Goal: Transaction & Acquisition: Purchase product/service

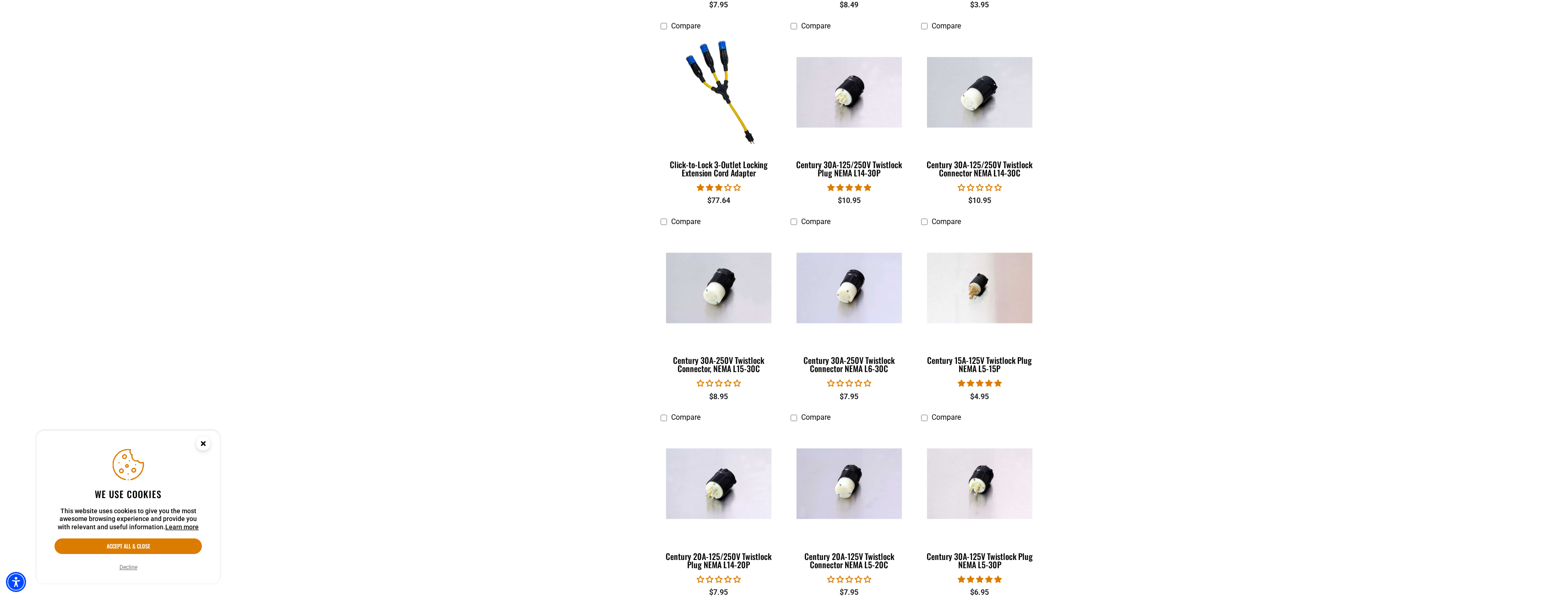
scroll to position [825, 0]
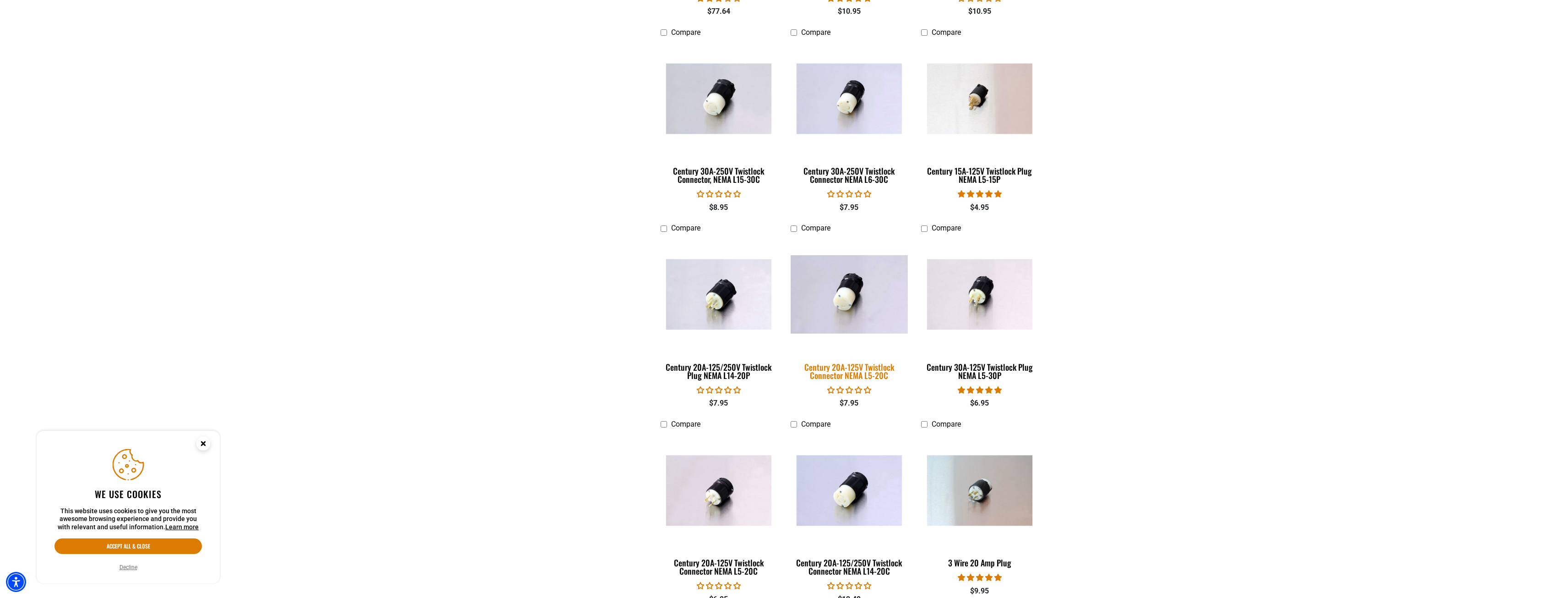
click at [836, 368] on div "Century 20A-125V Twistlock Connector NEMA L5-20C" at bounding box center [849, 371] width 117 height 16
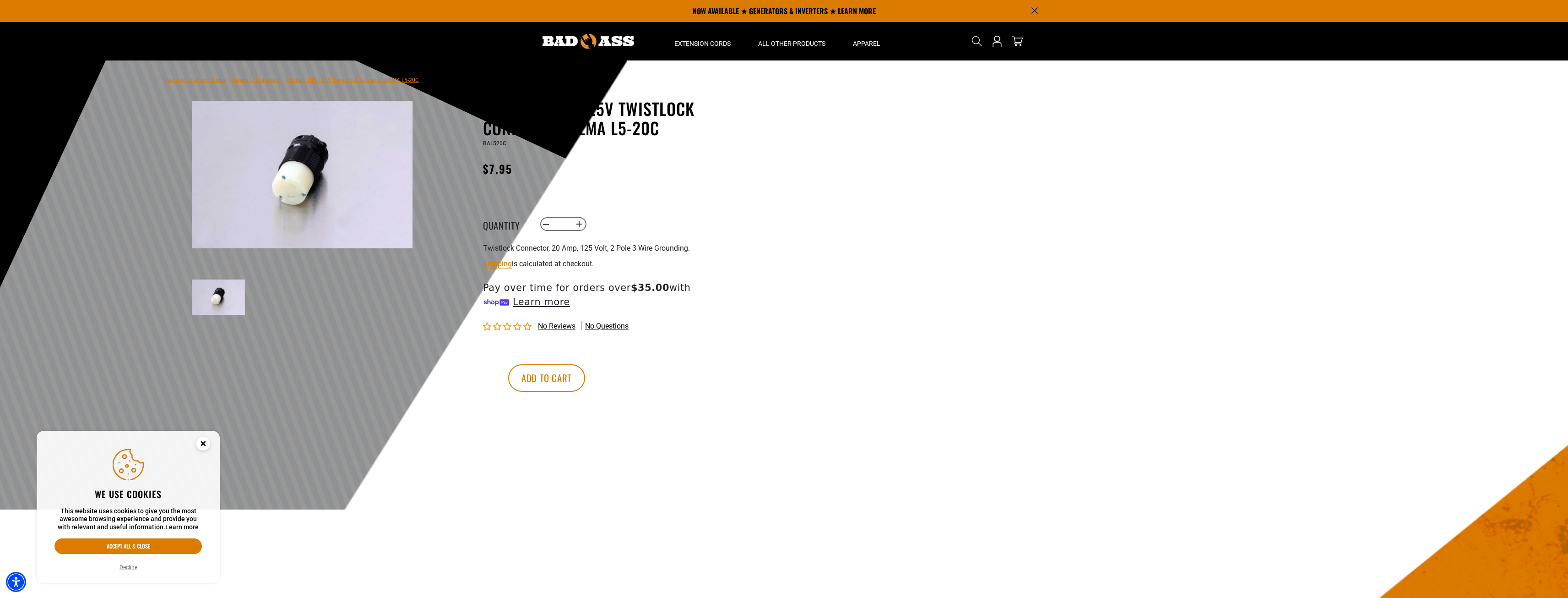
drag, startPoint x: 688, startPoint y: 325, endPoint x: 690, endPoint y: 320, distance: 5.4
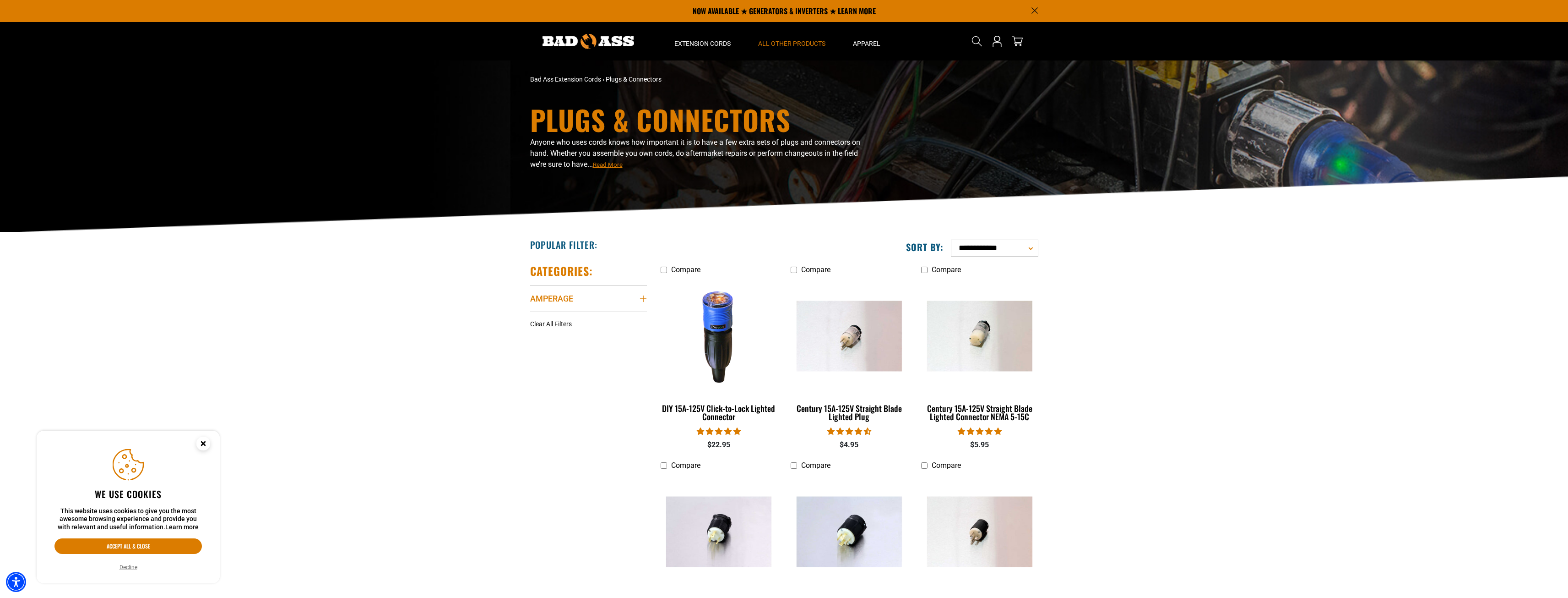
click at [640, 298] on icon "Amperage" at bounding box center [643, 298] width 7 height 7
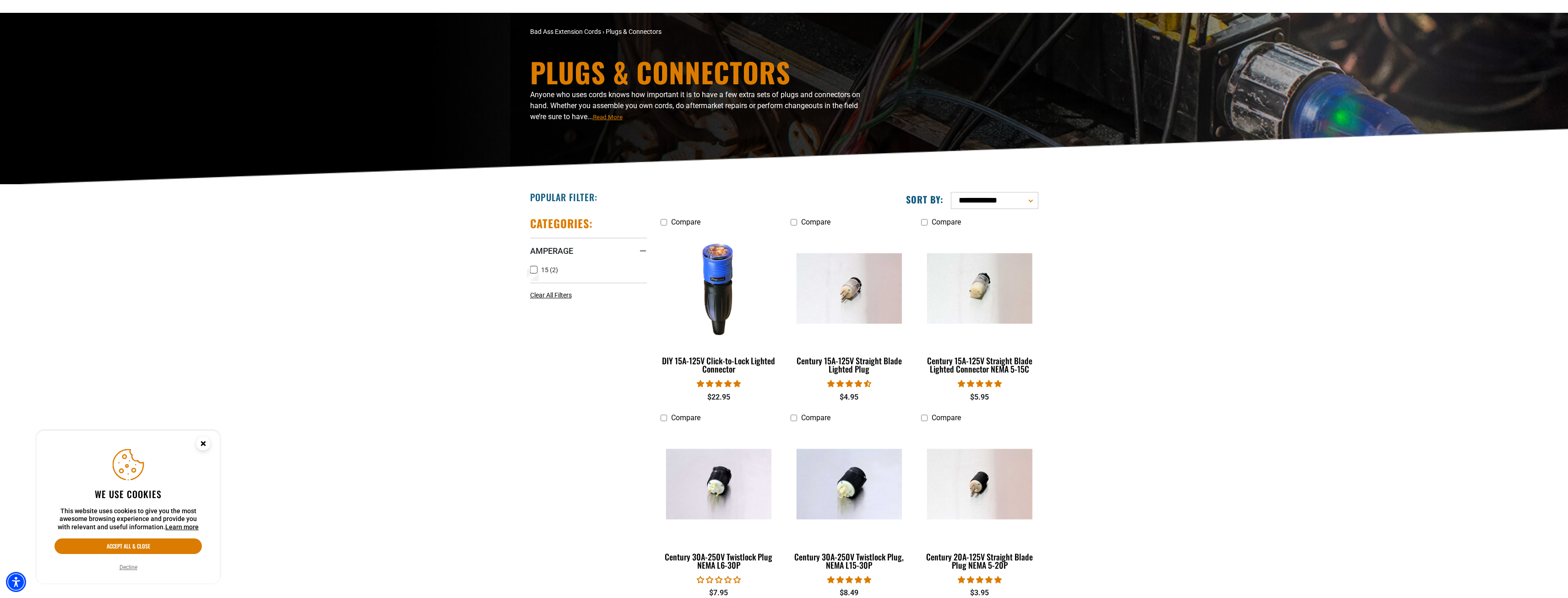
scroll to position [275, 0]
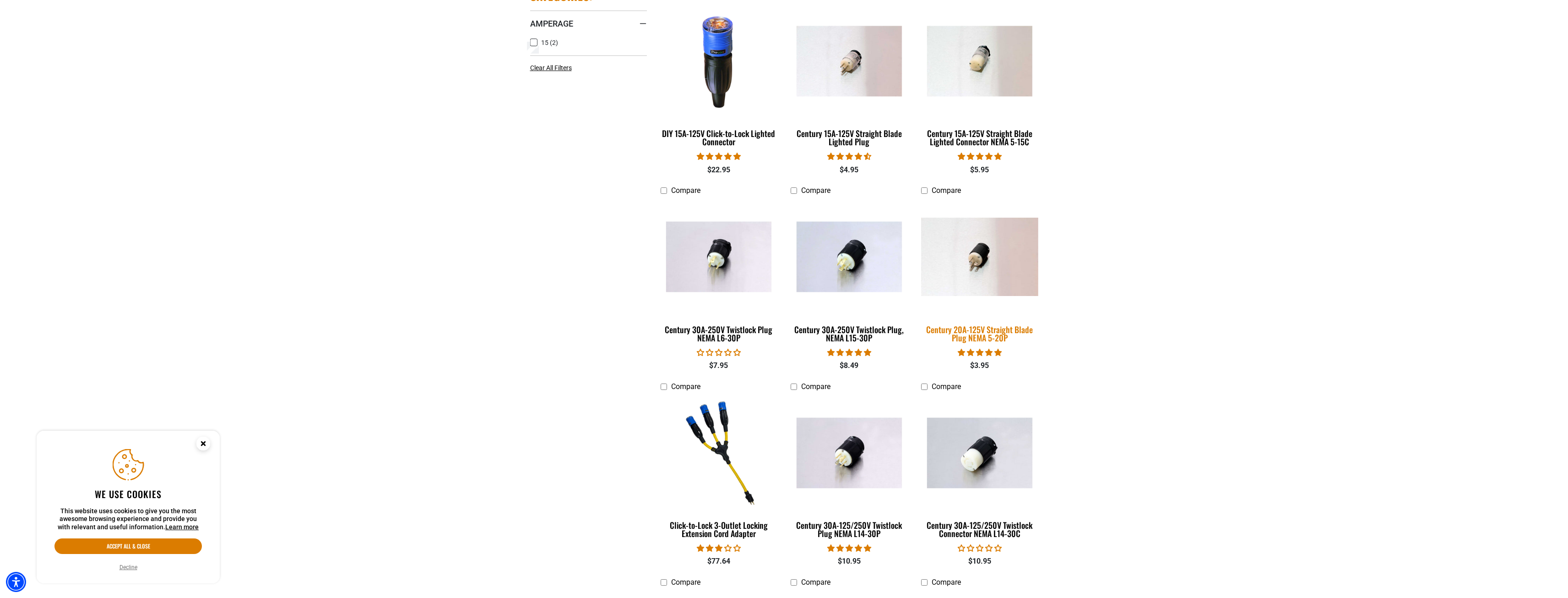
click at [973, 334] on div "Century 20A-125V Straight Blade Plug NEMA 5-20P" at bounding box center [979, 333] width 117 height 16
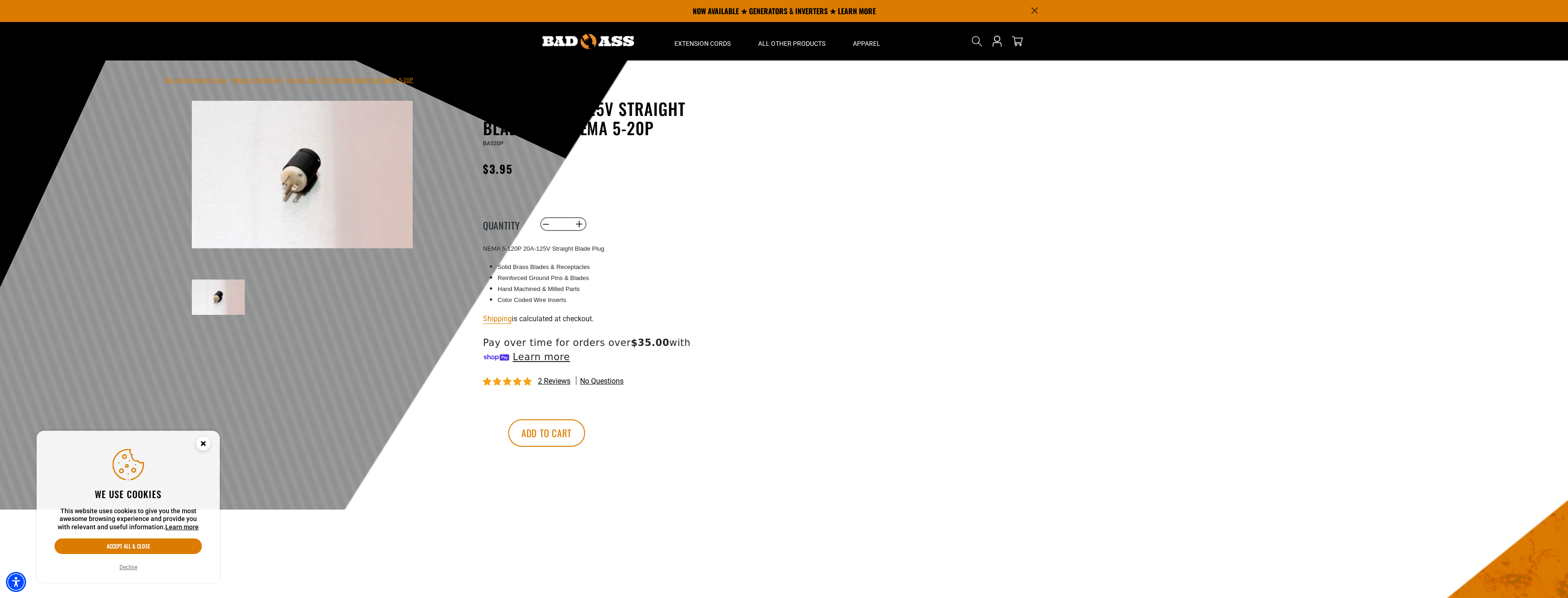
click at [205, 442] on icon "Close this option" at bounding box center [203, 443] width 3 height 3
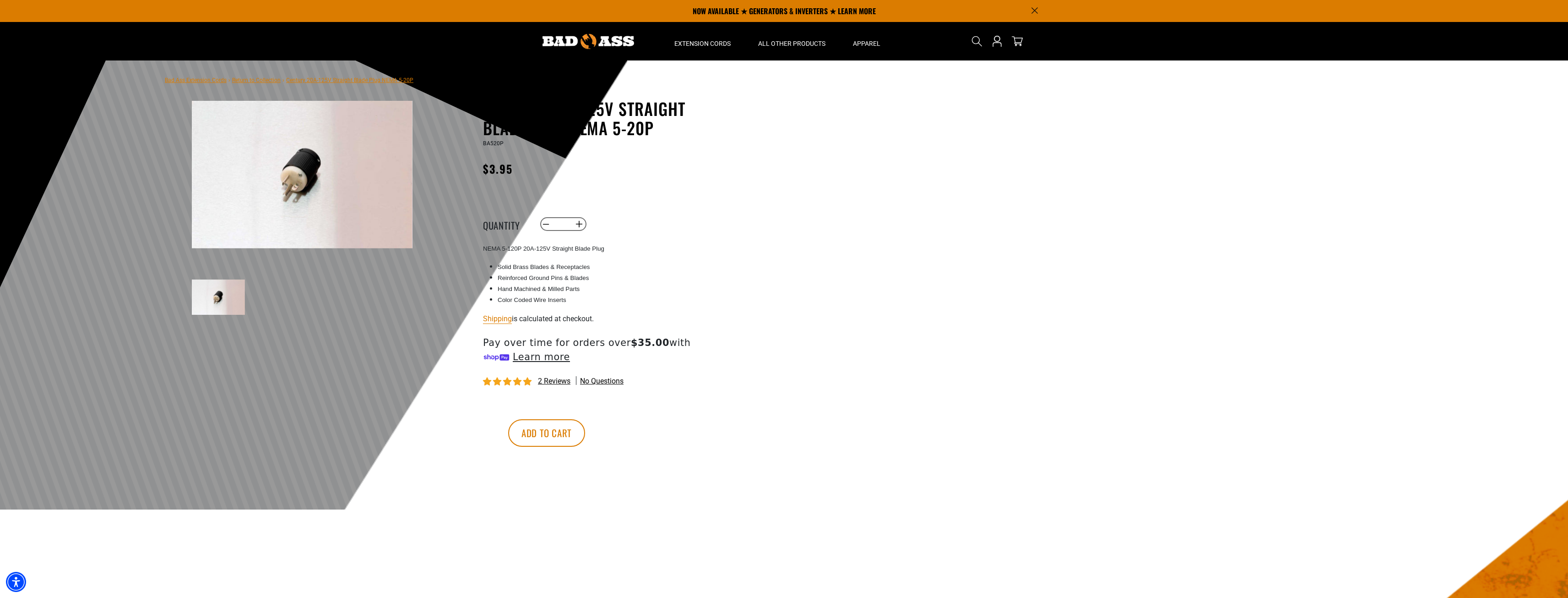
drag, startPoint x: 361, startPoint y: 351, endPoint x: 357, endPoint y: 348, distance: 5.0
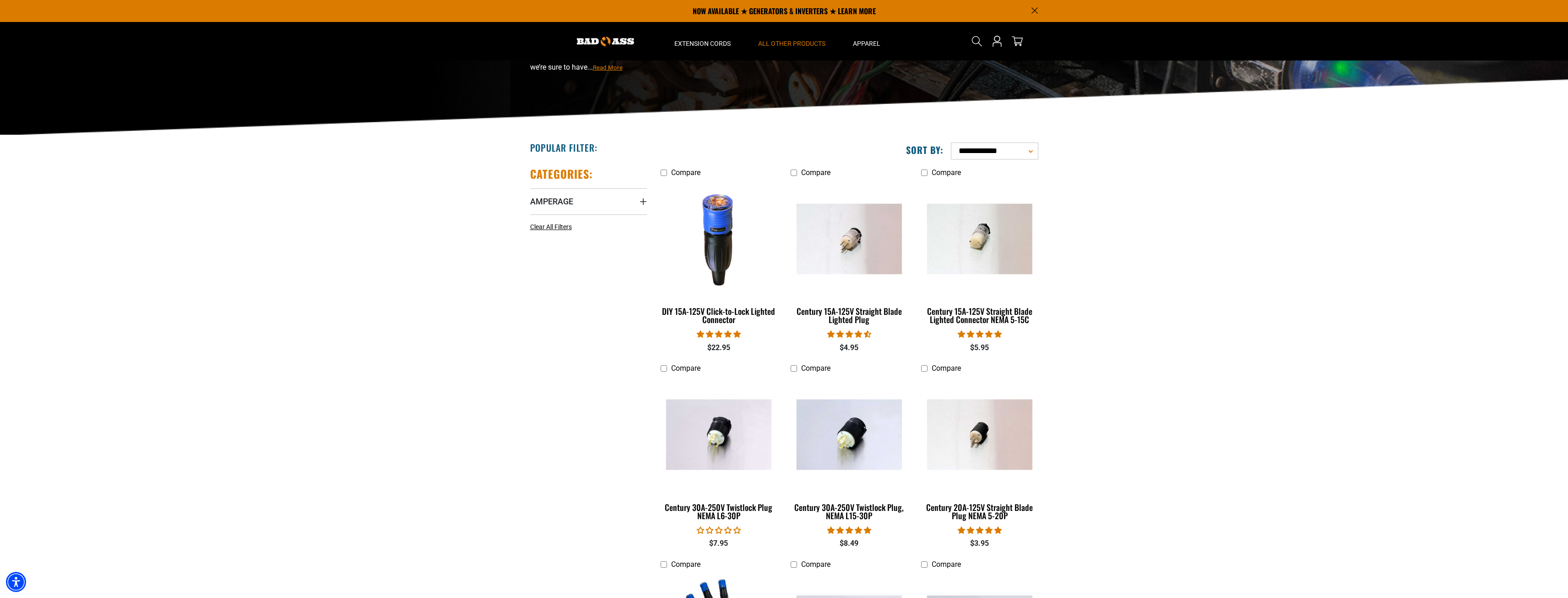
scroll to position [91, 0]
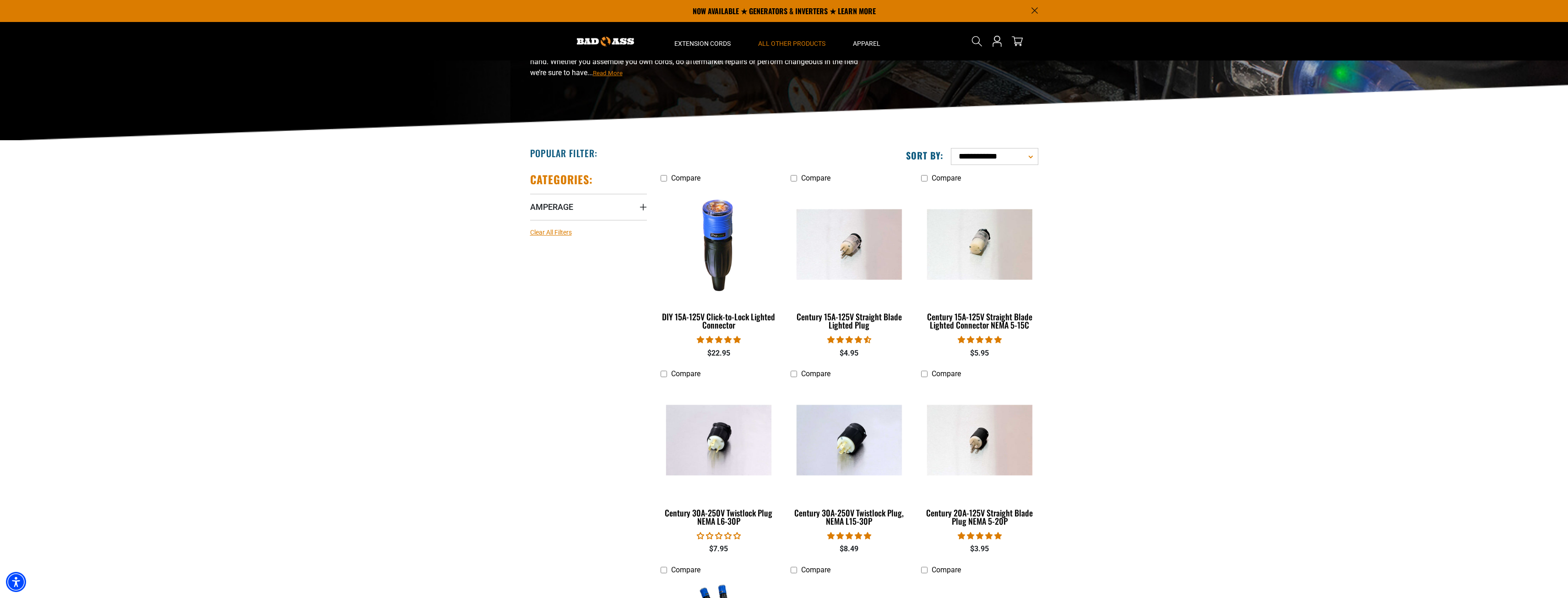
click at [550, 230] on span "Clear All Filters" at bounding box center [551, 232] width 41 height 7
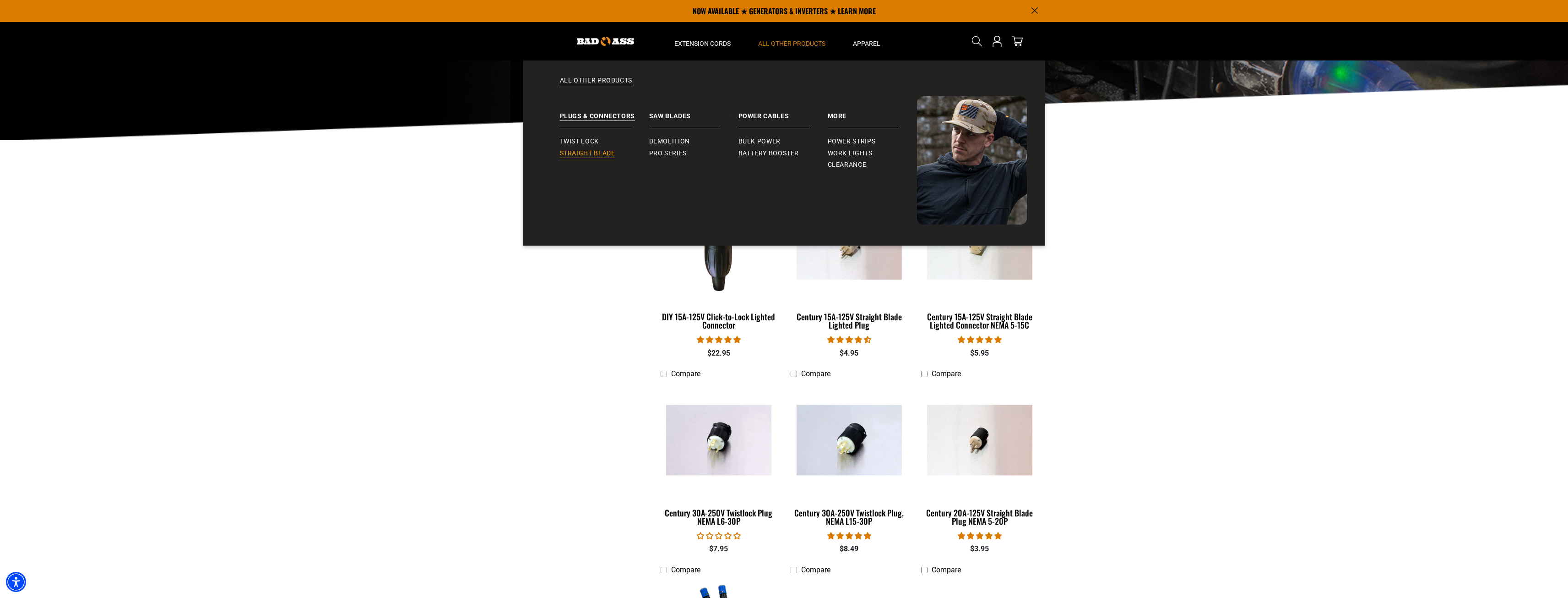
click at [601, 151] on span "Straight Blade" at bounding box center [587, 153] width 55 height 9
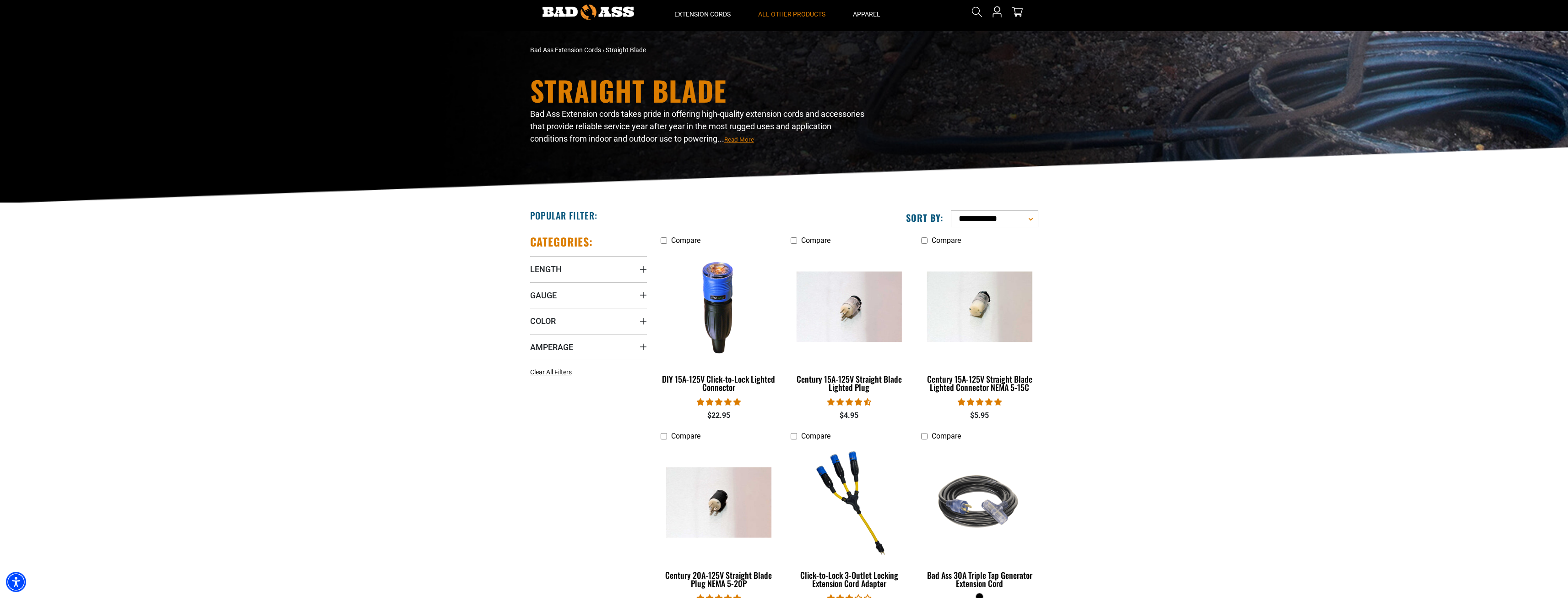
scroll to position [183, 0]
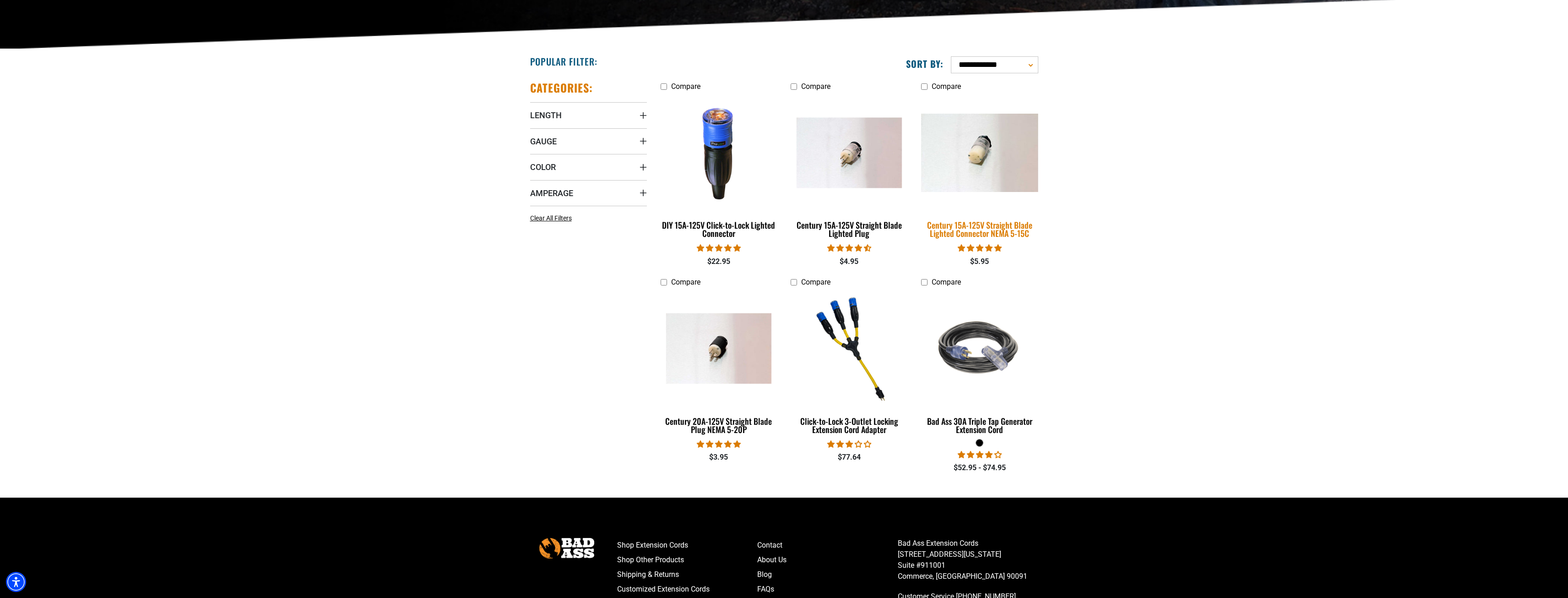
click at [987, 225] on div "Century 15A-125V Straight Blade Lighted Connector NEMA 5-15C" at bounding box center [979, 229] width 117 height 16
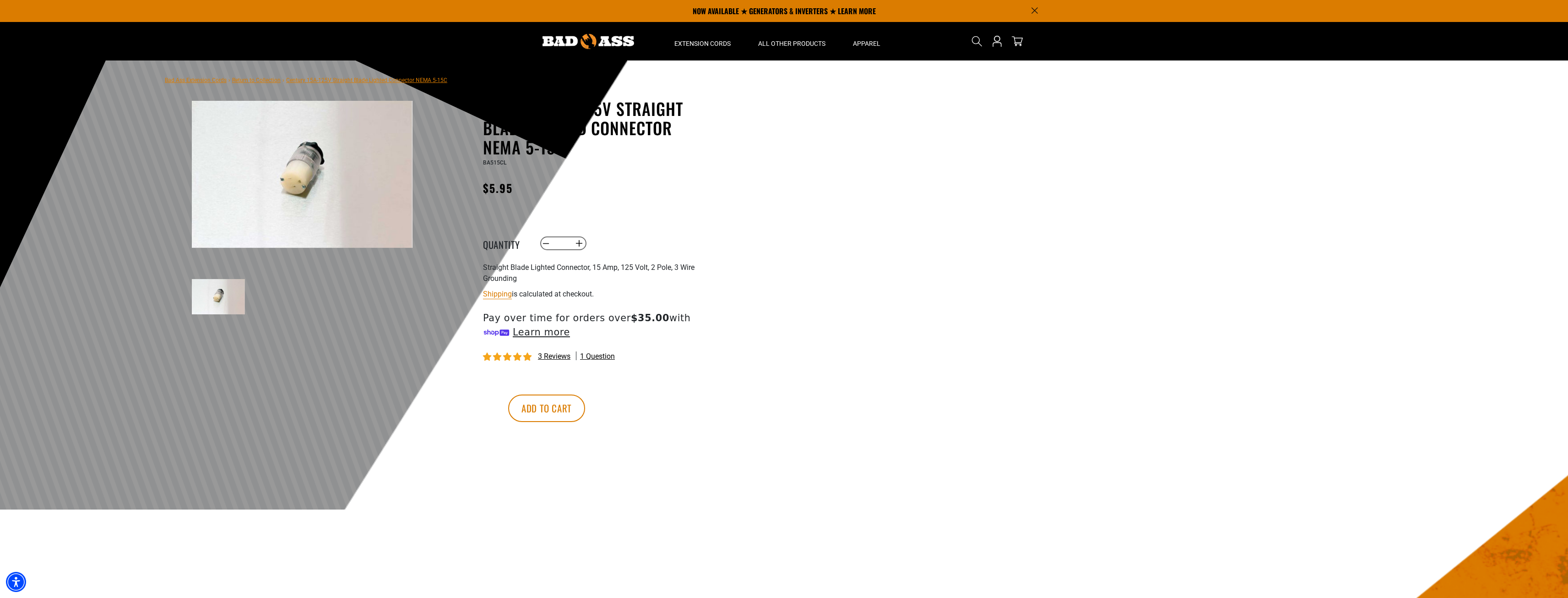
drag, startPoint x: 511, startPoint y: 195, endPoint x: 466, endPoint y: 172, distance: 50.5
click at [466, 172] on div "Century 15A-125V Straight Blade Lighted Connector NEMA 5-15C Century 15A-125V S…" at bounding box center [576, 281] width 261 height 364
click at [225, 295] on img at bounding box center [218, 297] width 53 height 35
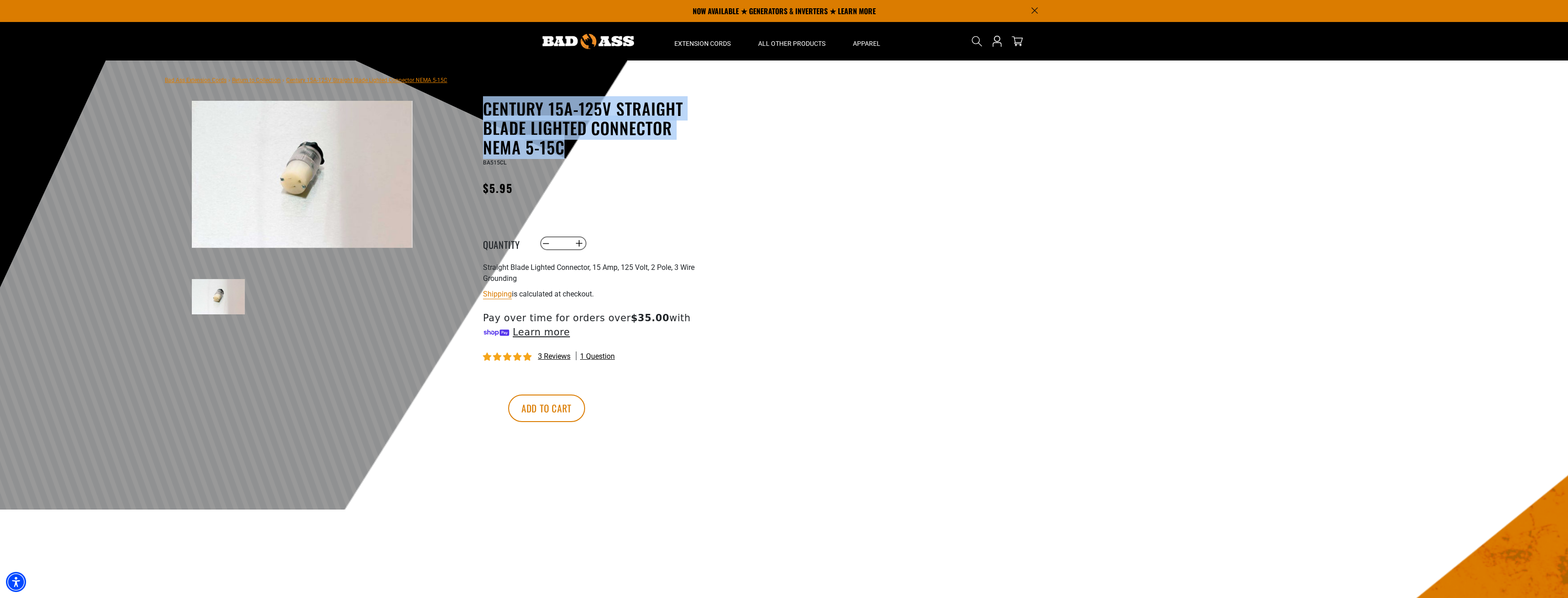
drag, startPoint x: 670, startPoint y: 136, endPoint x: 448, endPoint y: 106, distance: 224.0
click at [468, 105] on div "Century 15A-125V Straight Blade Lighted Connector NEMA 5-15C Century 15A-125V S…" at bounding box center [576, 281] width 261 height 364
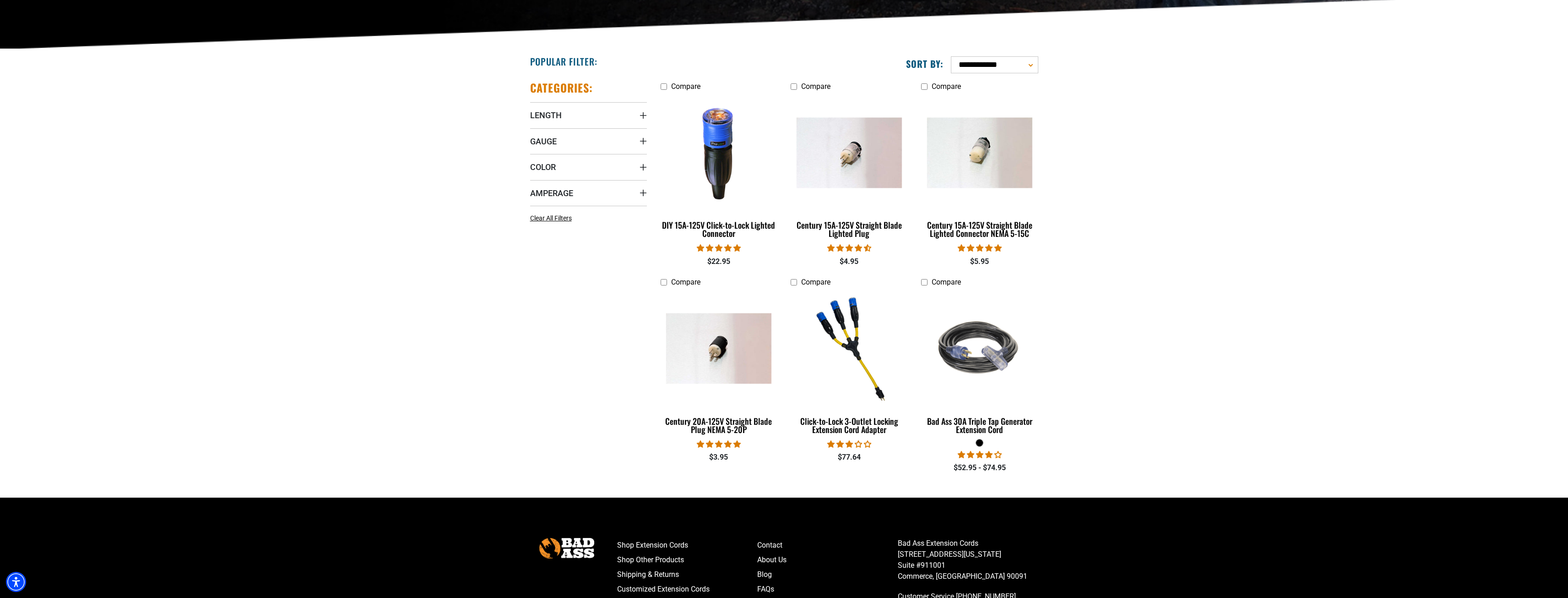
drag, startPoint x: 191, startPoint y: 93, endPoint x: 180, endPoint y: 96, distance: 11.4
